Goal: Navigation & Orientation: Find specific page/section

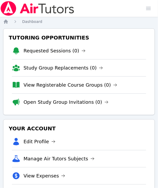
click at [146, 22] on nav "Home Dashboard" at bounding box center [78, 21] width 151 height 5
